Goal: Transaction & Acquisition: Purchase product/service

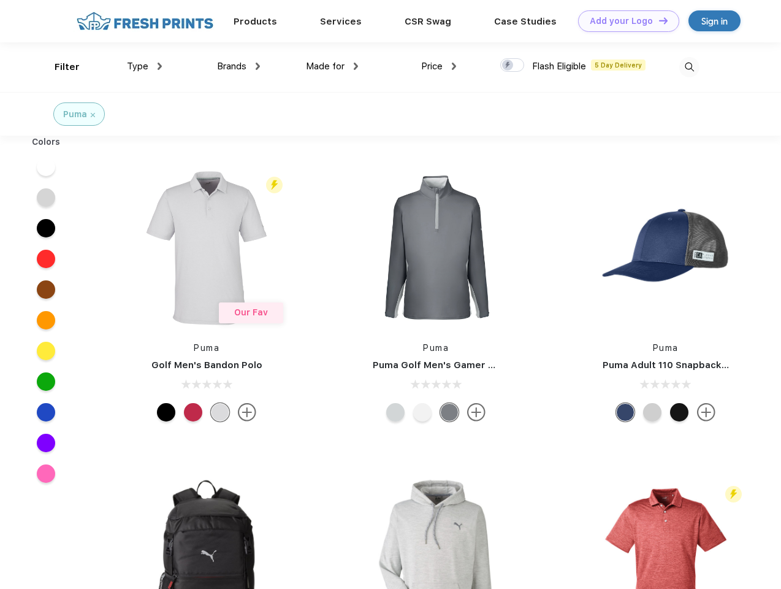
click at [624, 21] on link "Add your Logo Design Tool" at bounding box center [628, 20] width 101 height 21
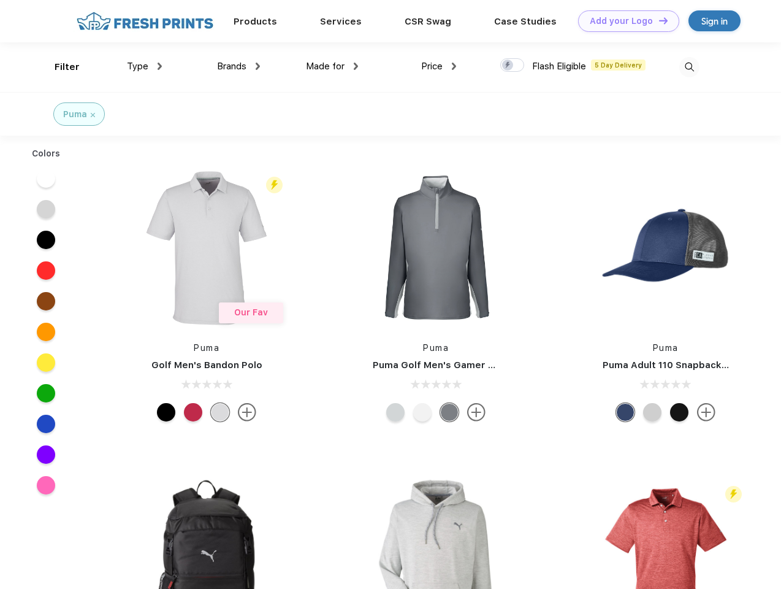
click at [0, 0] on div "Design Tool" at bounding box center [0, 0] width 0 height 0
click at [658, 20] on link "Add your Logo Design Tool" at bounding box center [628, 20] width 101 height 21
click at [59, 67] on div "Filter" at bounding box center [67, 67] width 25 height 14
click at [145, 66] on span "Type" at bounding box center [137, 66] width 21 height 11
click at [239, 66] on span "Brands" at bounding box center [231, 66] width 29 height 11
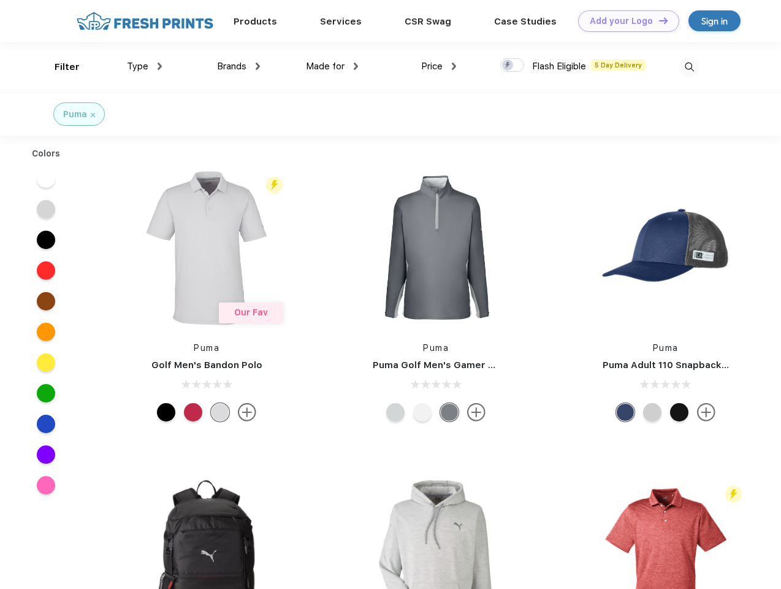
click at [332, 66] on span "Made for" at bounding box center [325, 66] width 39 height 11
click at [439, 66] on span "Price" at bounding box center [431, 66] width 21 height 11
click at [513, 66] on div at bounding box center [512, 64] width 24 height 13
click at [508, 66] on input "checkbox" at bounding box center [504, 62] width 8 height 8
click at [689, 67] on img at bounding box center [689, 67] width 20 height 20
